Goal: Task Accomplishment & Management: Manage account settings

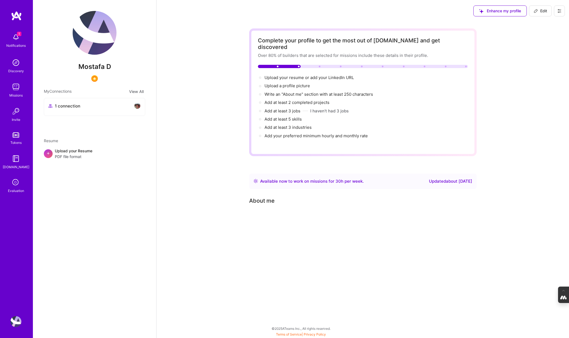
click at [559, 10] on icon at bounding box center [559, 11] width 4 height 4
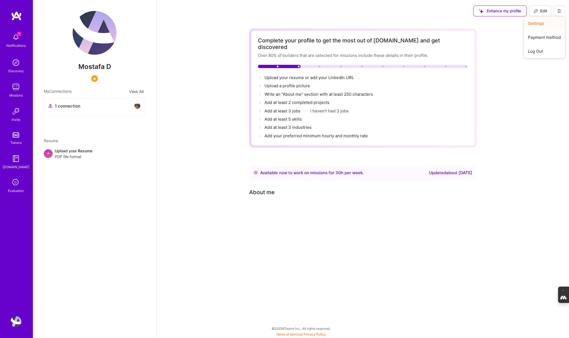
click at [540, 23] on button "Settings" at bounding box center [543, 23] width 41 height 14
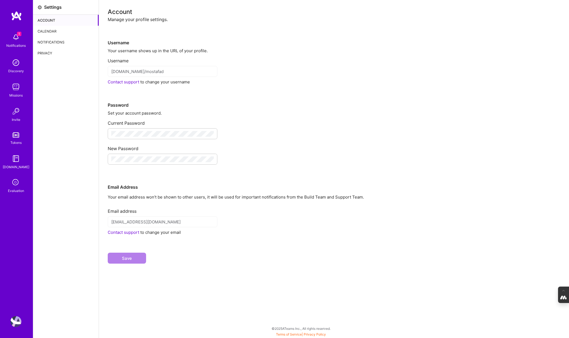
click at [57, 33] on div "Calendar" at bounding box center [65, 31] width 65 height 11
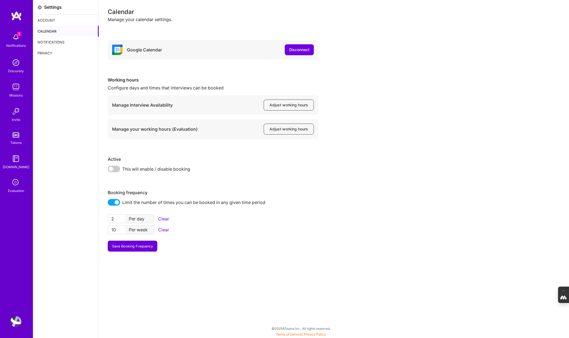
click at [15, 323] on img at bounding box center [15, 322] width 11 height 11
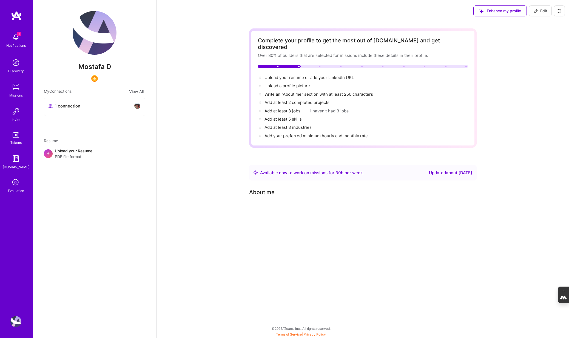
click at [562, 10] on button at bounding box center [558, 10] width 11 height 11
click at [543, 54] on button "Log Out" at bounding box center [543, 51] width 41 height 14
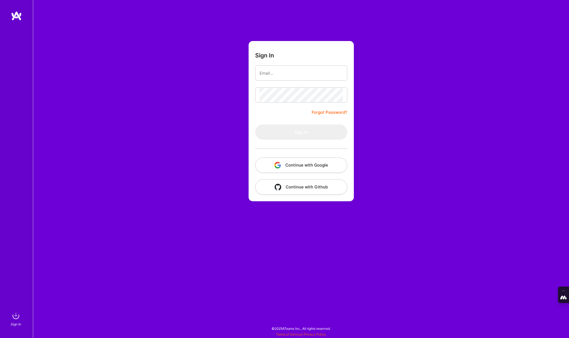
click at [306, 81] on div at bounding box center [301, 72] width 92 height 15
click at [313, 76] on input "email" at bounding box center [300, 73] width 83 height 14
type input "tanya@a.team"
click at [301, 166] on button "Continue with Google" at bounding box center [301, 165] width 92 height 15
